Goal: Contribute content: Add original content to the website for others to see

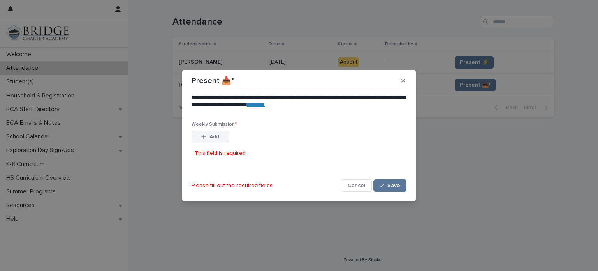
click at [213, 132] on button "Add" at bounding box center [210, 136] width 37 height 12
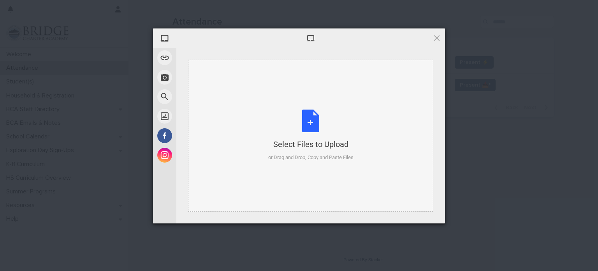
click at [296, 128] on div "Select Files to Upload or Drag and Drop, Copy and Paste Files" at bounding box center [310, 135] width 85 height 52
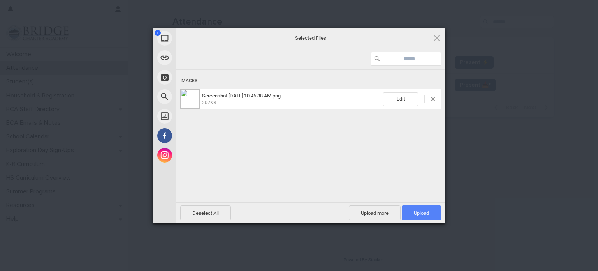
click at [426, 218] on span "Upload 1" at bounding box center [421, 212] width 39 height 15
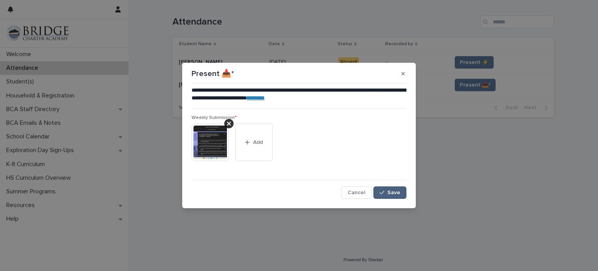
click at [389, 197] on button "Save" at bounding box center [389, 192] width 33 height 12
